Goal: Task Accomplishment & Management: Manage account settings

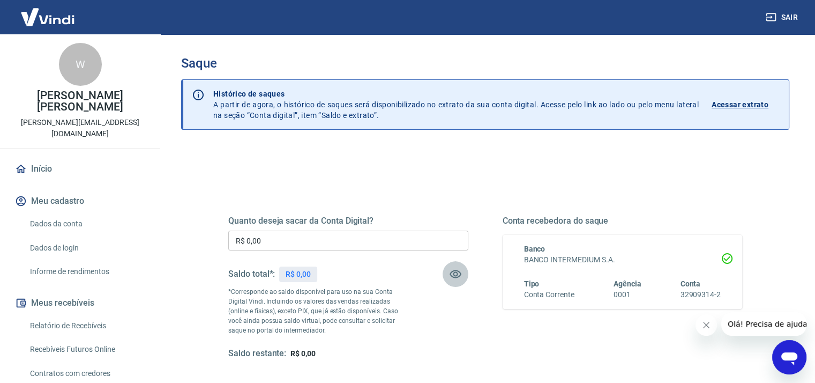
click at [456, 274] on icon "button" at bounding box center [455, 273] width 13 height 13
click at [456, 274] on icon "button" at bounding box center [456, 274] width 12 height 10
click at [706, 325] on icon "Fechar mensagem da empresa" at bounding box center [706, 324] width 5 height 5
